Goal: Task Accomplishment & Management: Use online tool/utility

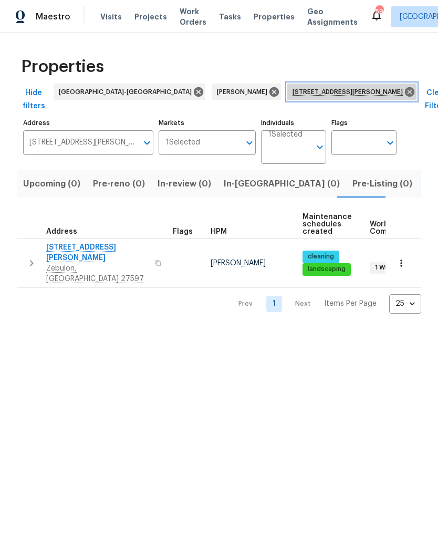
click at [404, 90] on icon at bounding box center [410, 92] width 12 height 12
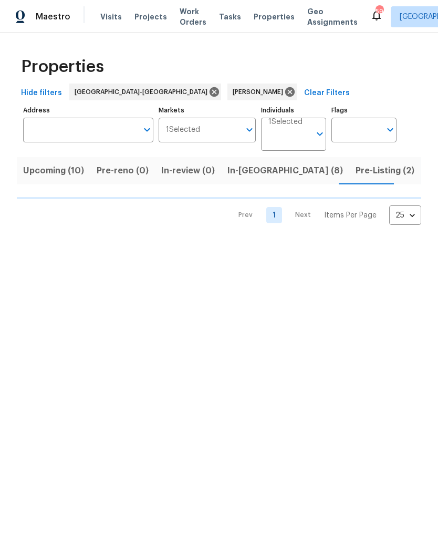
click at [356, 169] on span "Pre-Listing (2)" at bounding box center [385, 170] width 59 height 15
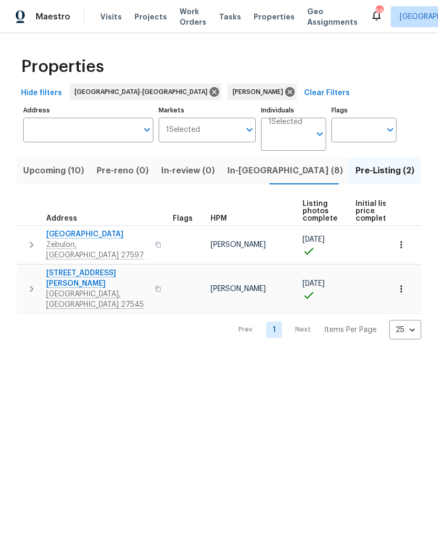
click at [63, 268] on span "1157 Rutledge Landing Dr" at bounding box center [97, 278] width 102 height 21
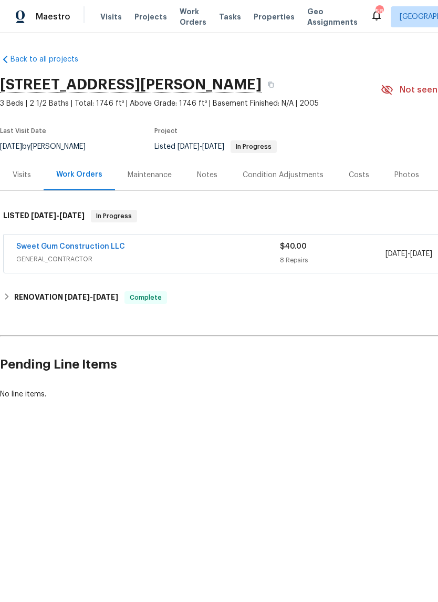
click at [33, 245] on link "Sweet Gum Construction LLC" at bounding box center [70, 246] width 109 height 7
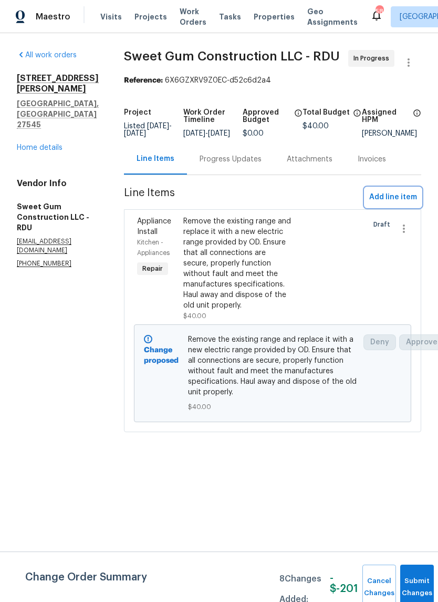
click at [399, 204] on span "Add line item" at bounding box center [393, 197] width 48 height 13
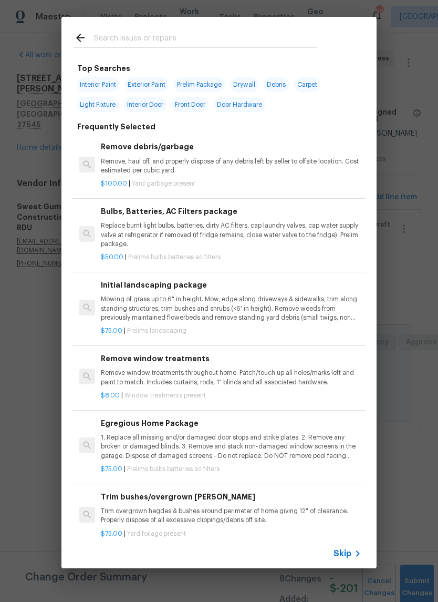
click at [275, 39] on input "text" at bounding box center [205, 40] width 223 height 16
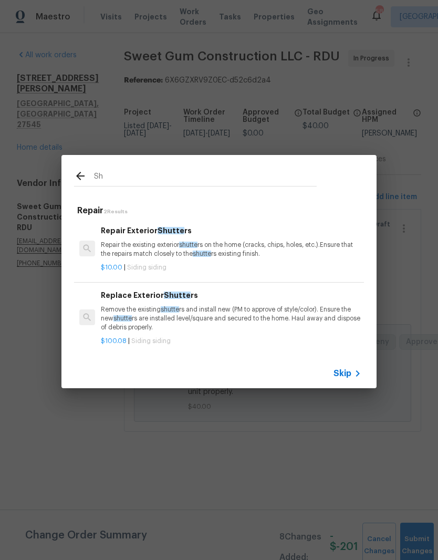
type input "S"
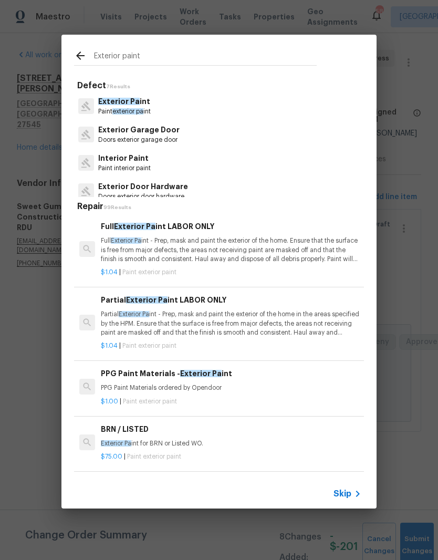
type input "Exterior paint"
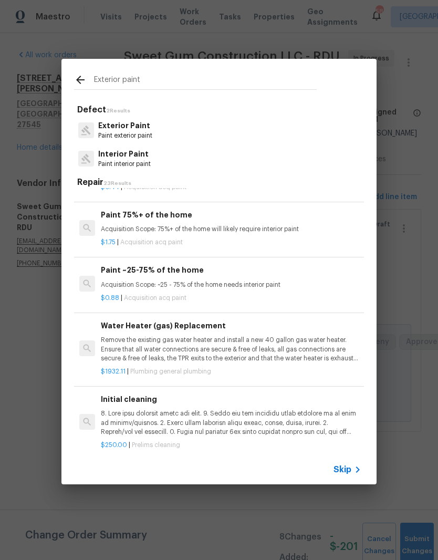
scroll to position [1222, 0]
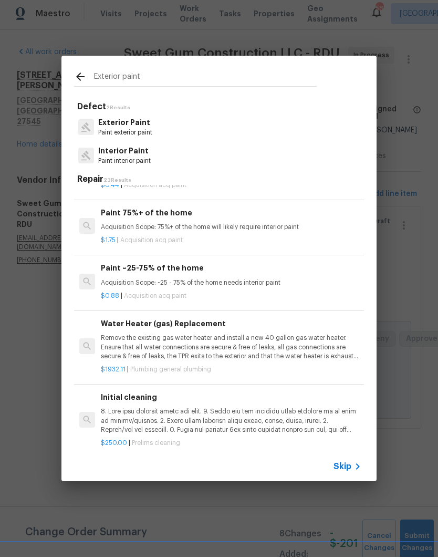
click at [149, 136] on p "Paint exterior paint" at bounding box center [125, 135] width 54 height 9
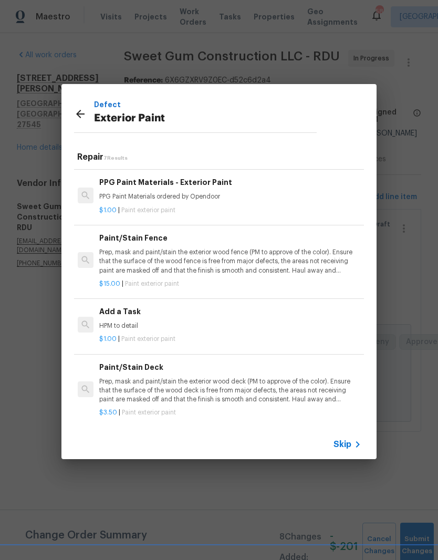
scroll to position [197, 2]
click at [208, 326] on p "HPM to detail" at bounding box center [229, 327] width 261 height 9
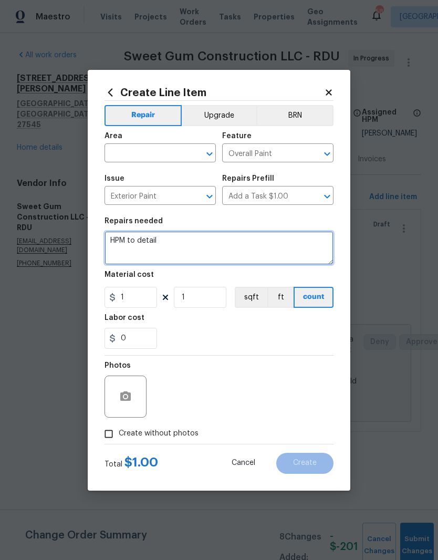
click at [194, 247] on textarea "HPM to detail" at bounding box center [219, 248] width 229 height 34
type textarea "H"
type textarea "Paint front shutters black."
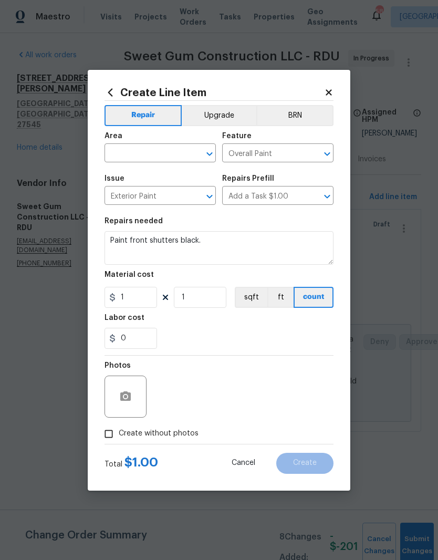
click at [164, 152] on input "text" at bounding box center [146, 154] width 82 height 16
click at [184, 198] on li "Exterior Overall" at bounding box center [160, 194] width 111 height 17
type input "Exterior Overall"
click at [141, 304] on input "1" at bounding box center [131, 297] width 53 height 21
type input "30"
